Goal: Task Accomplishment & Management: Use online tool/utility

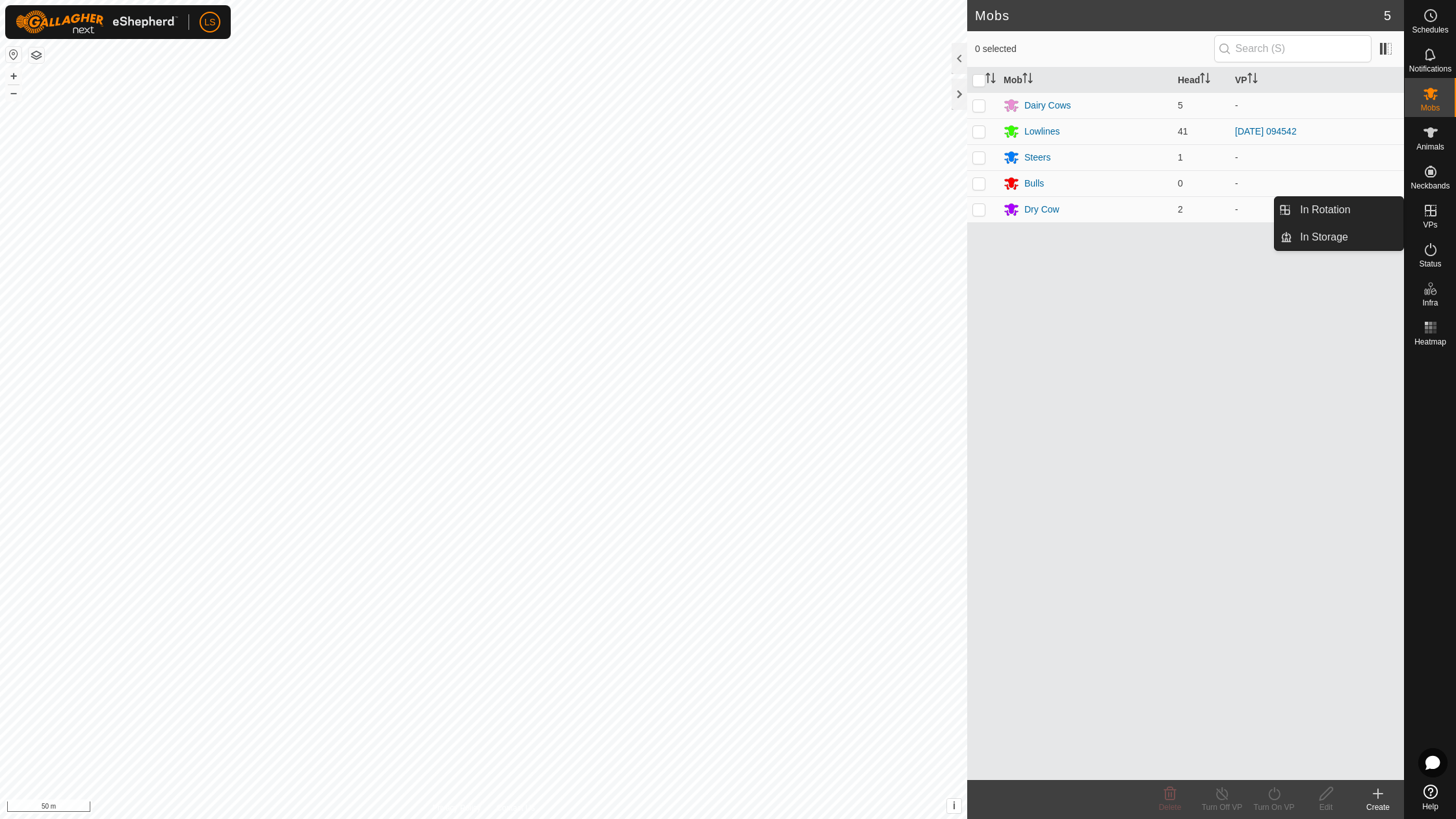
click at [1432, 208] on icon at bounding box center [1431, 211] width 16 height 16
click at [1339, 212] on span "In Rotation" at bounding box center [1324, 210] width 50 height 16
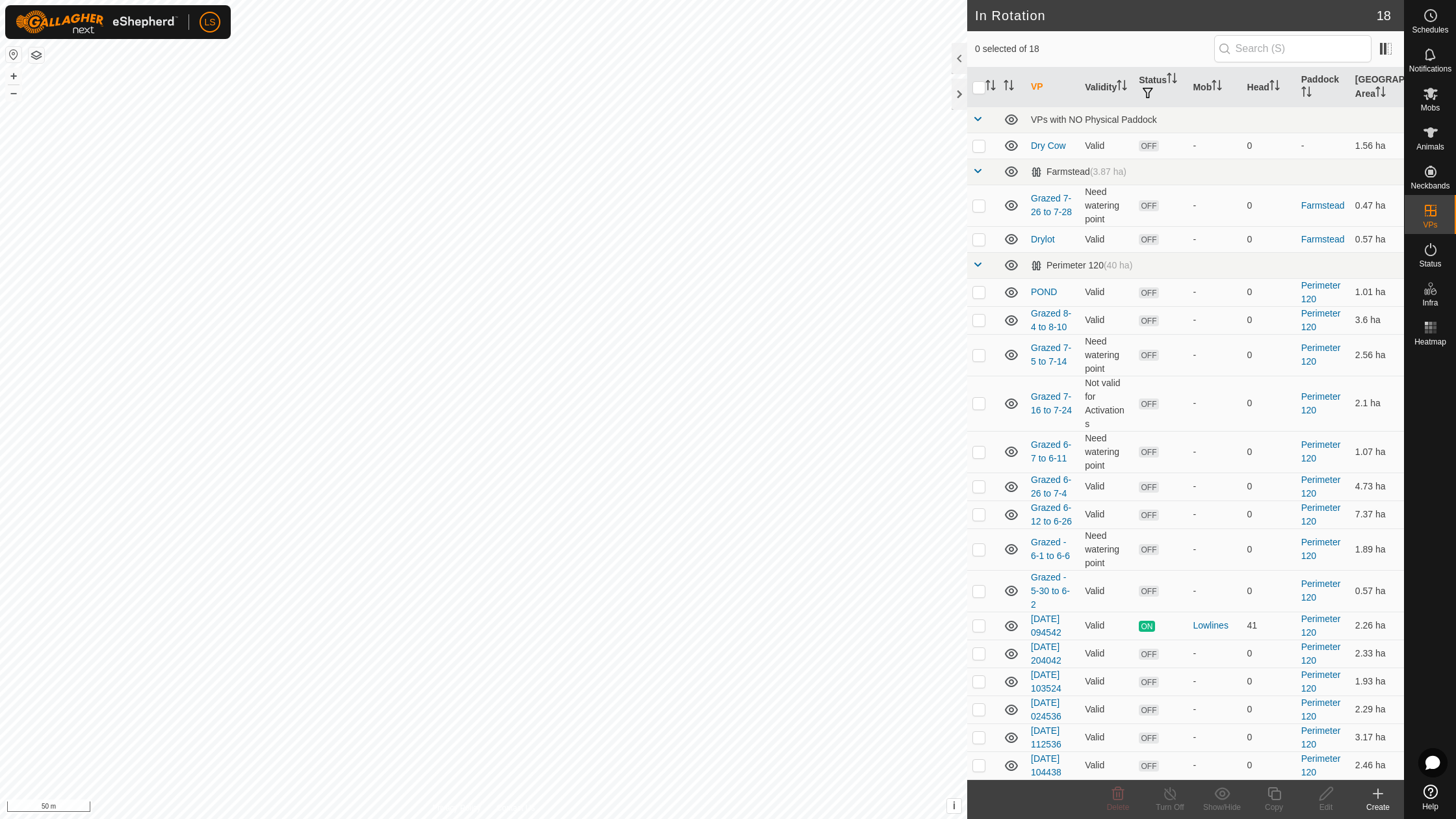
click at [1381, 799] on icon at bounding box center [1378, 794] width 16 height 16
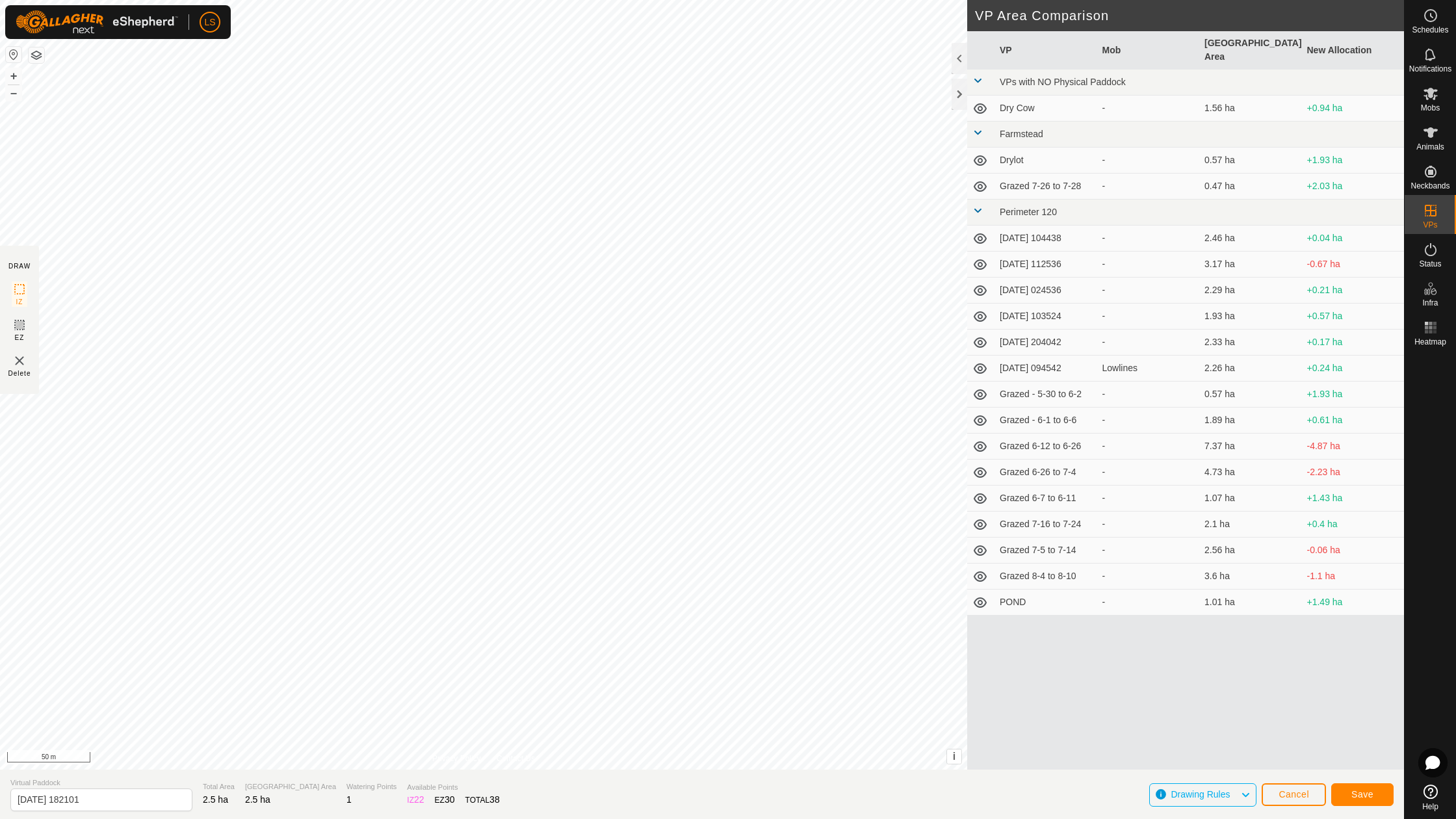
click at [1354, 788] on button "Save" at bounding box center [1362, 795] width 62 height 23
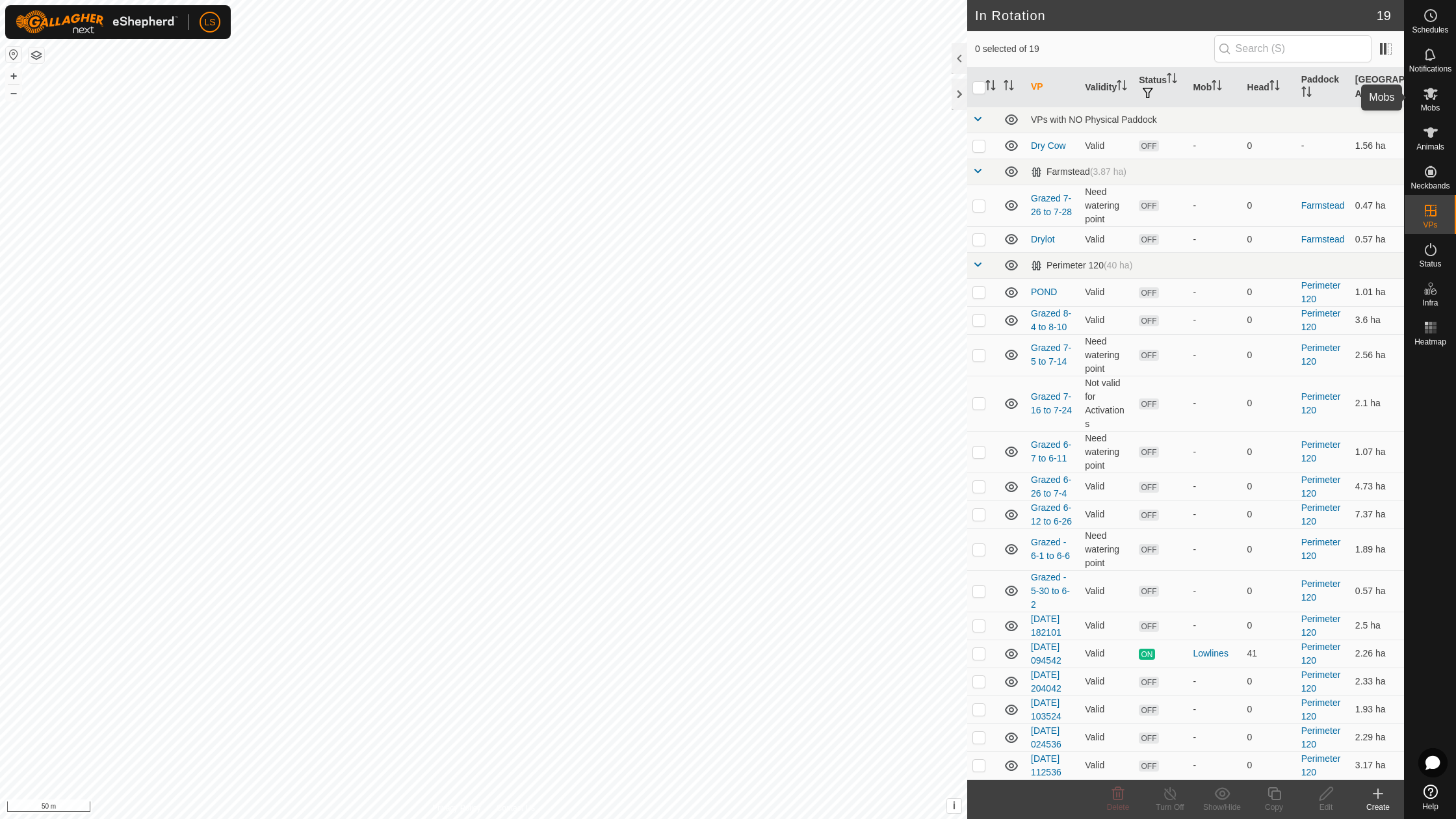
click at [1433, 95] on icon at bounding box center [1430, 93] width 14 height 12
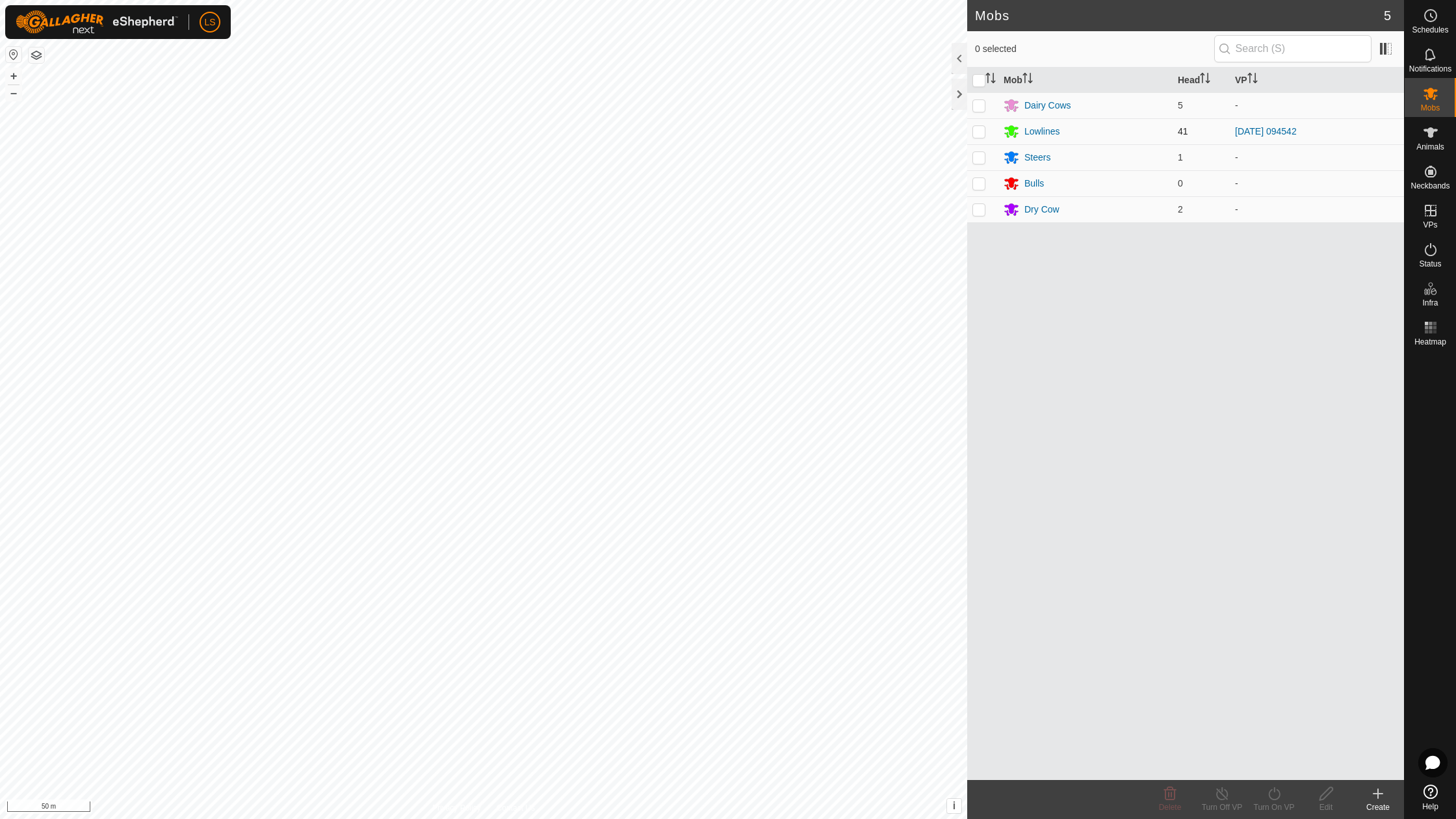
click at [978, 129] on p-checkbox at bounding box center [978, 131] width 13 height 10
checkbox input "true"
click at [1269, 798] on icon at bounding box center [1274, 794] width 16 height 16
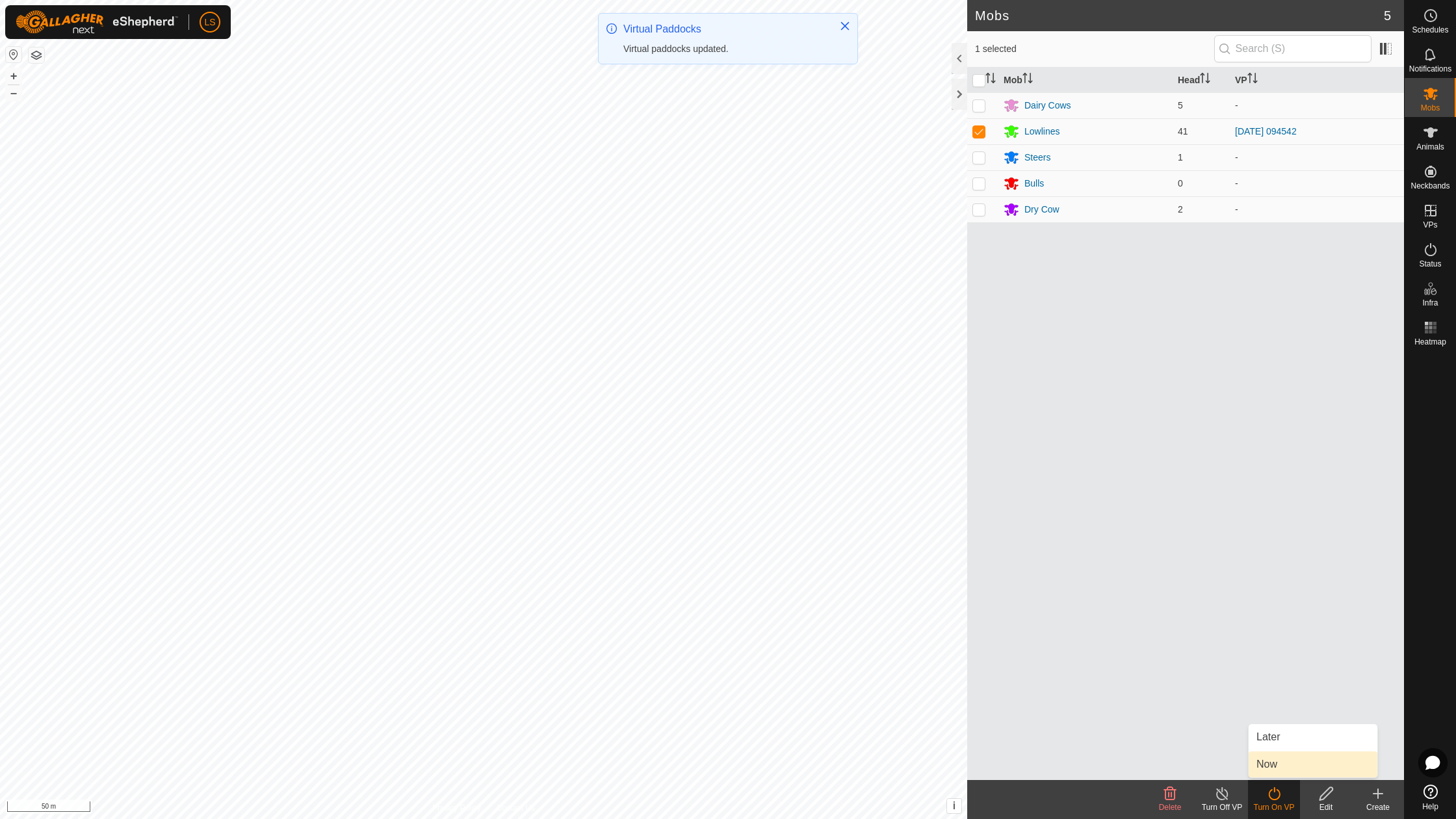
click at [1288, 763] on link "Now" at bounding box center [1312, 764] width 129 height 26
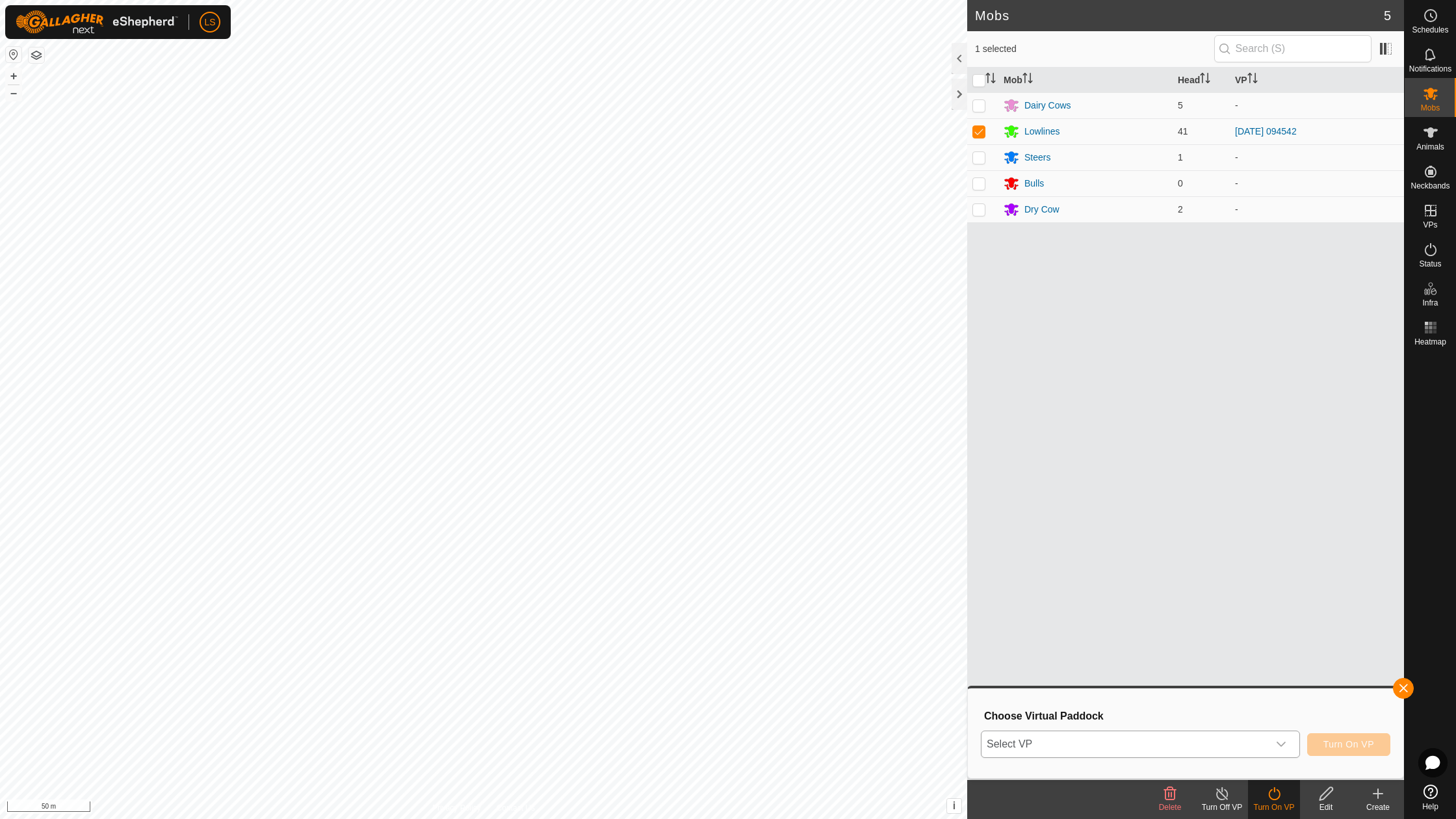
click at [1167, 743] on span "Select VP" at bounding box center [1124, 745] width 287 height 26
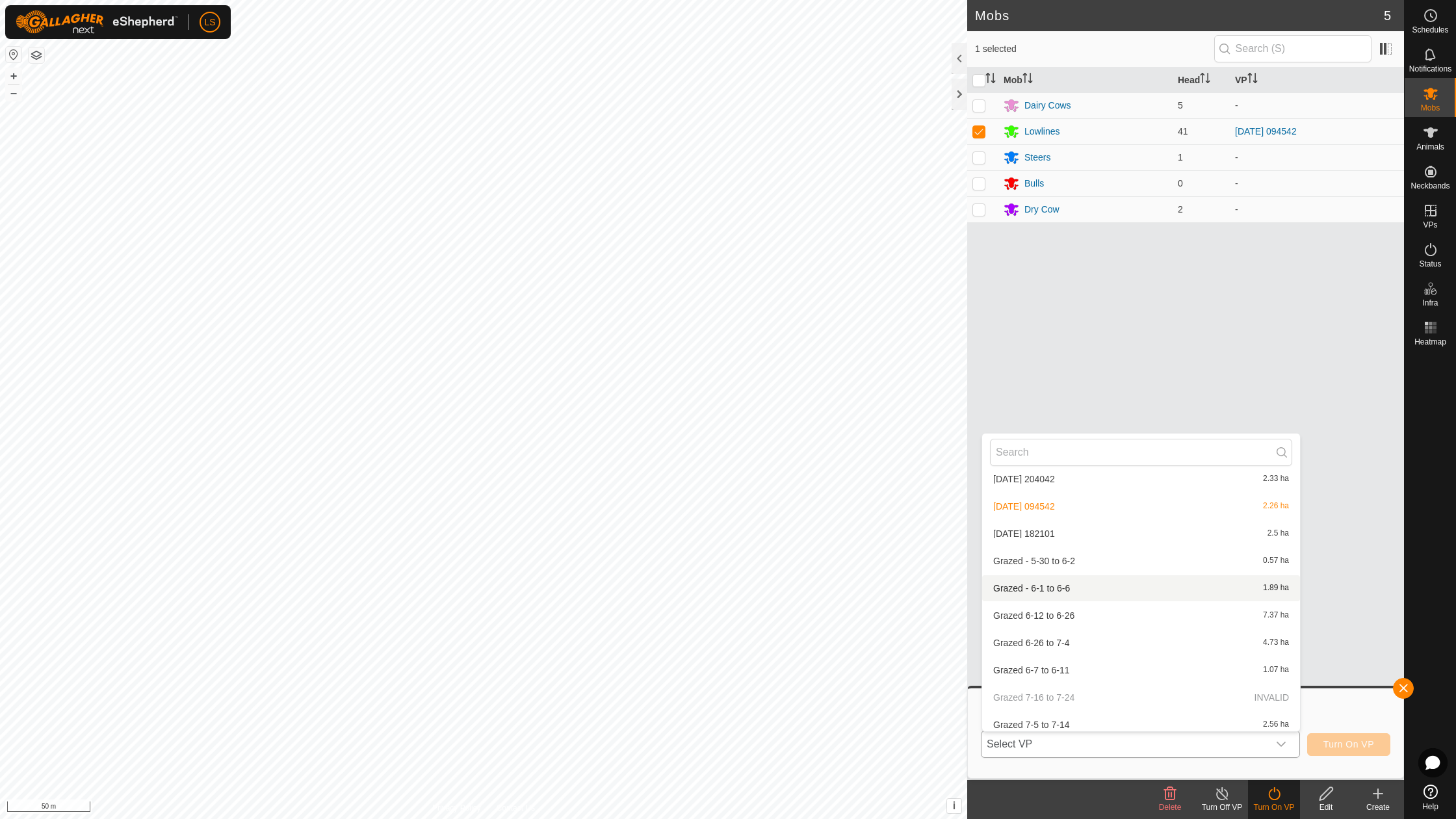
scroll to position [282, 0]
click at [1048, 530] on li "2025-08-13 182101 2.5 ha" at bounding box center [1141, 538] width 318 height 26
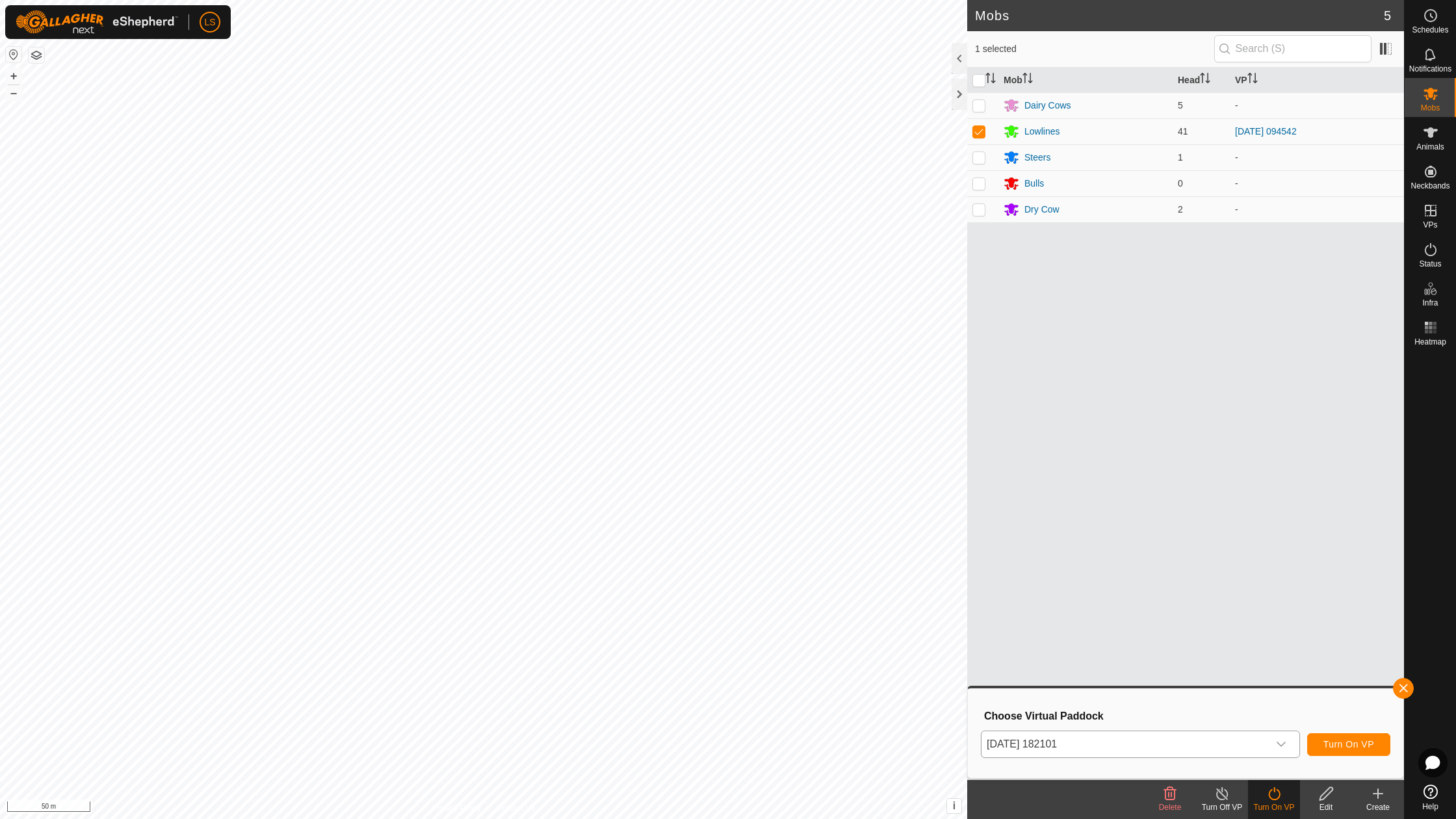
click at [1352, 745] on span "Turn On VP" at bounding box center [1349, 744] width 51 height 10
